Goal: Task Accomplishment & Management: Complete application form

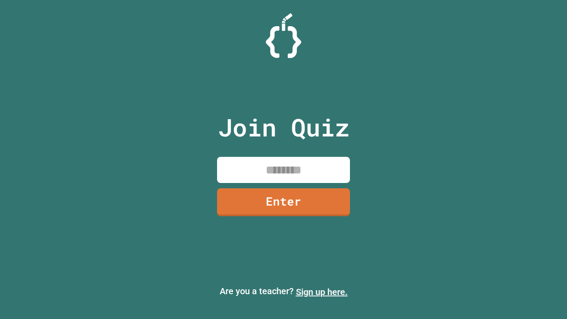
click at [317, 292] on link "Sign up here." at bounding box center [322, 291] width 52 height 11
